Goal: Task Accomplishment & Management: Manage account settings

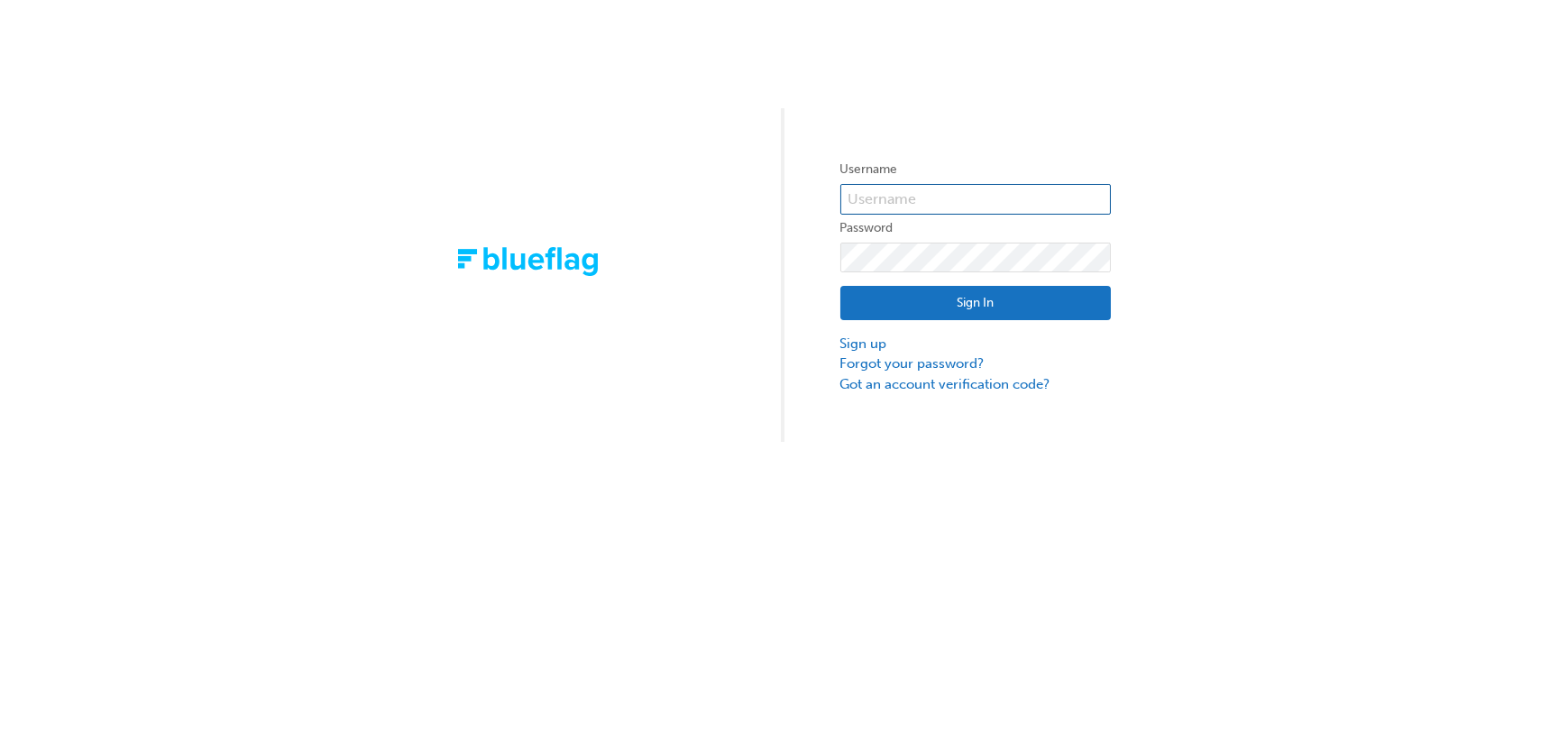
type input "bf.[PERSON_NAME].bellion"
click at [966, 209] on input "bf.lisa.bellion" at bounding box center [976, 199] width 271 height 31
click at [880, 362] on link "Forgot your password?" at bounding box center [976, 364] width 271 height 21
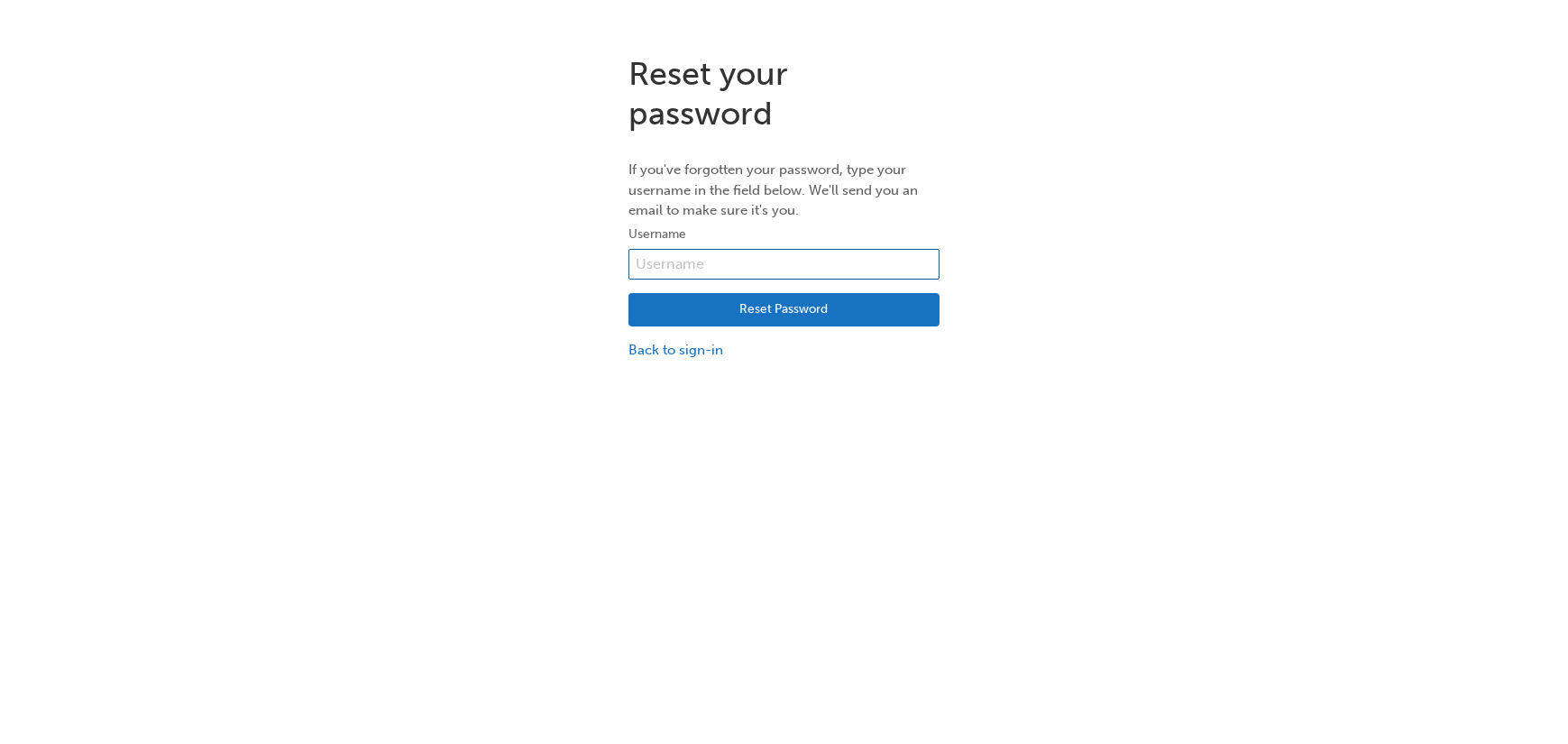
click at [715, 264] on input "text" at bounding box center [784, 264] width 311 height 31
type input "bf.lisa.bellion"
click at [798, 325] on button "Reset Password" at bounding box center [784, 310] width 311 height 34
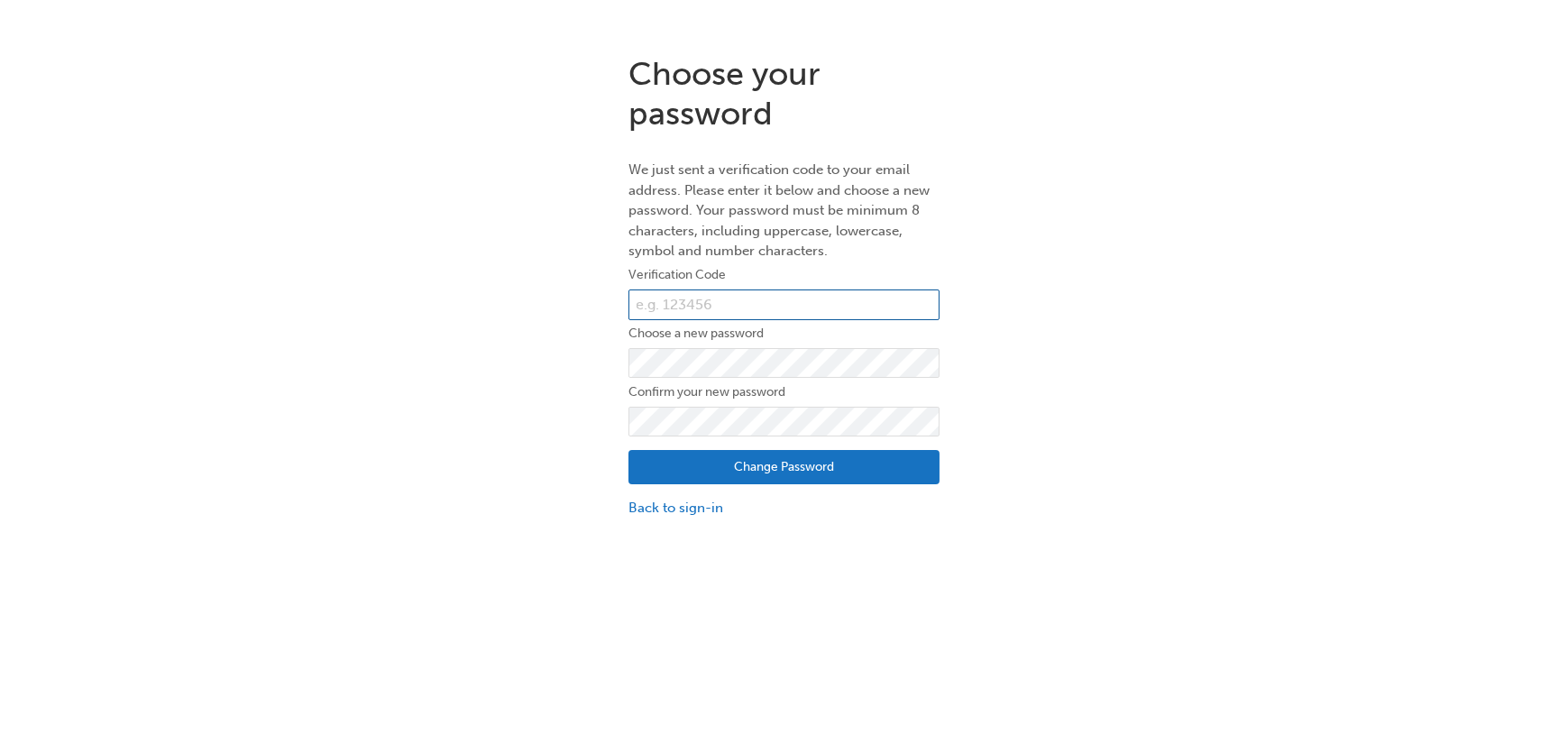
click at [731, 305] on input "text" at bounding box center [784, 304] width 311 height 31
paste input "164581"
type input "164581"
click at [770, 472] on button "Change Password" at bounding box center [784, 467] width 311 height 34
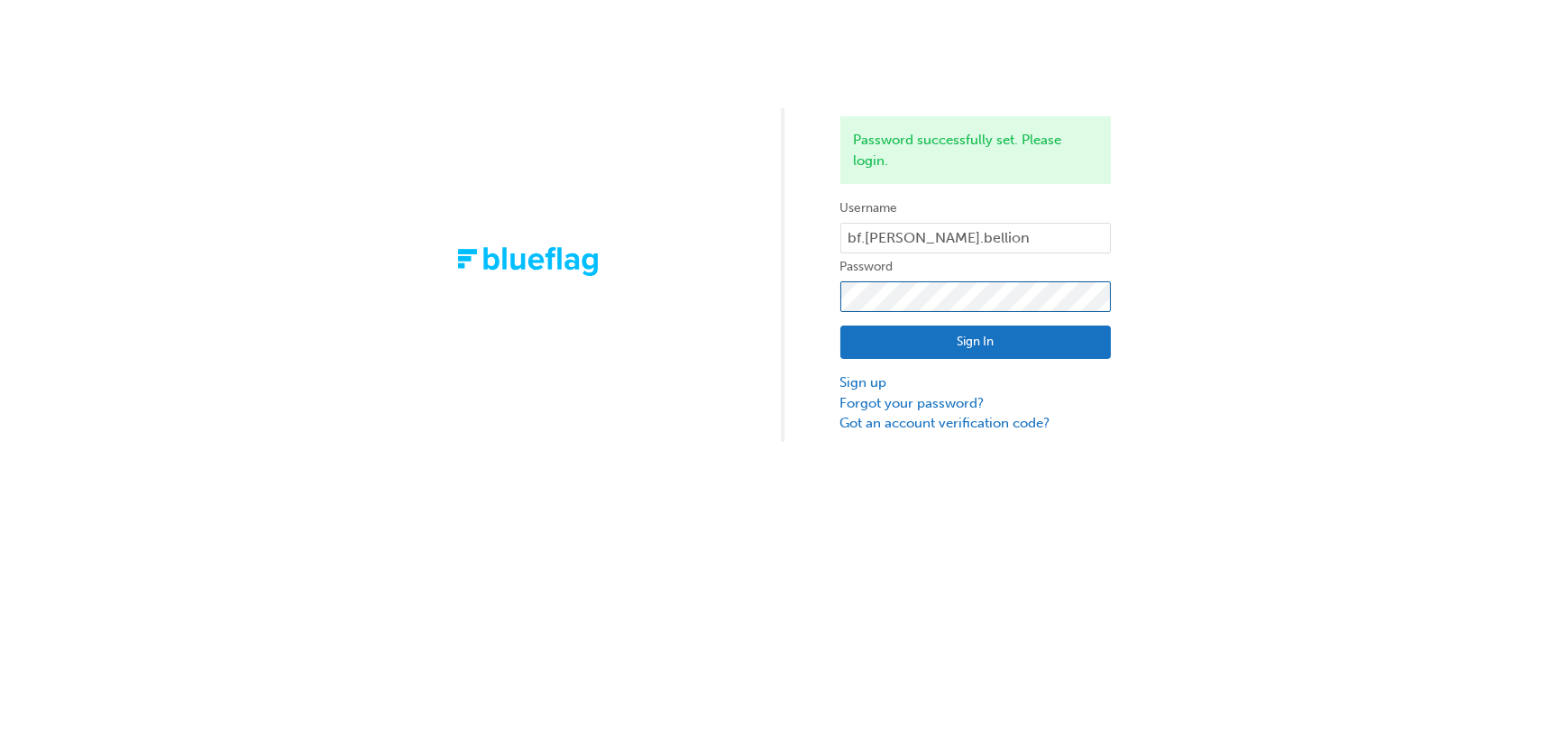
click at [776, 279] on div "Password successfully set. Please login. Username bf.lisa.bellion Password Sign…" at bounding box center [784, 221] width 1568 height 442
click at [1058, 337] on button "Sign In" at bounding box center [976, 343] width 271 height 34
